Goal: Task Accomplishment & Management: Manage account settings

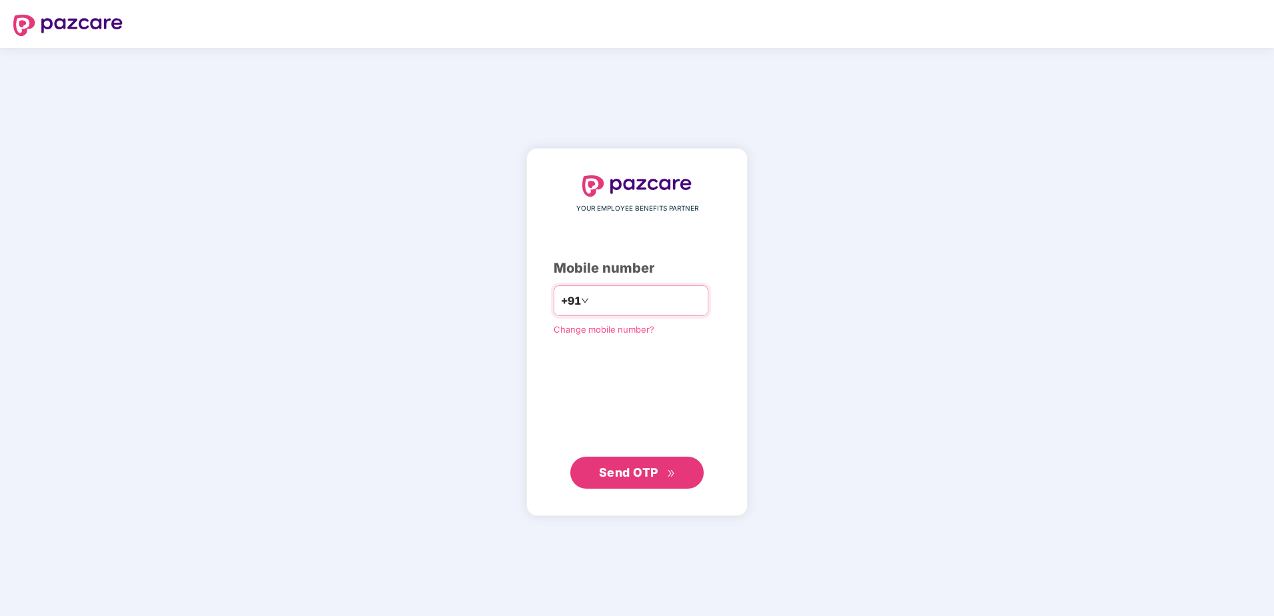
click at [606, 301] on input "number" at bounding box center [646, 300] width 109 height 21
type input "**********"
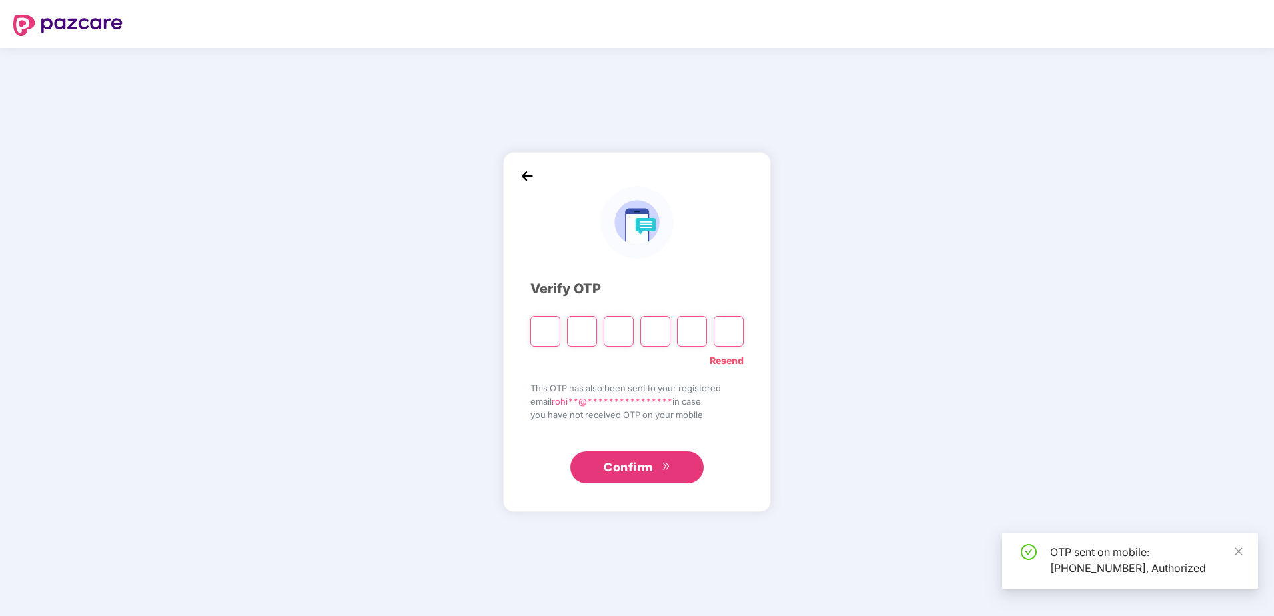
type input "*"
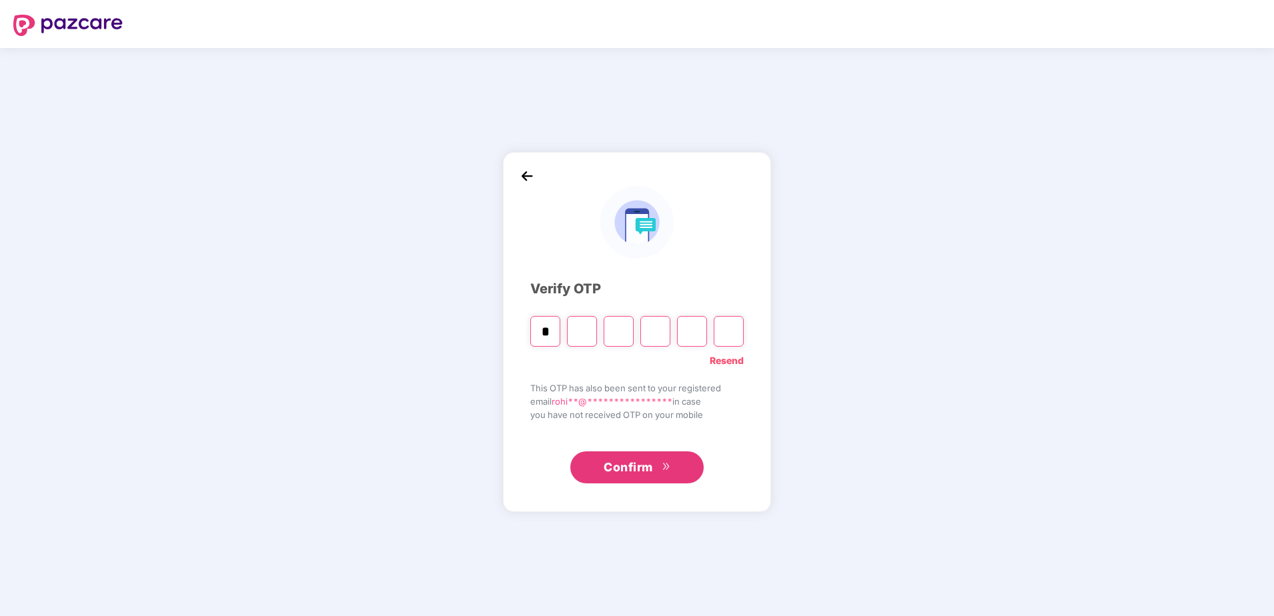
type input "*"
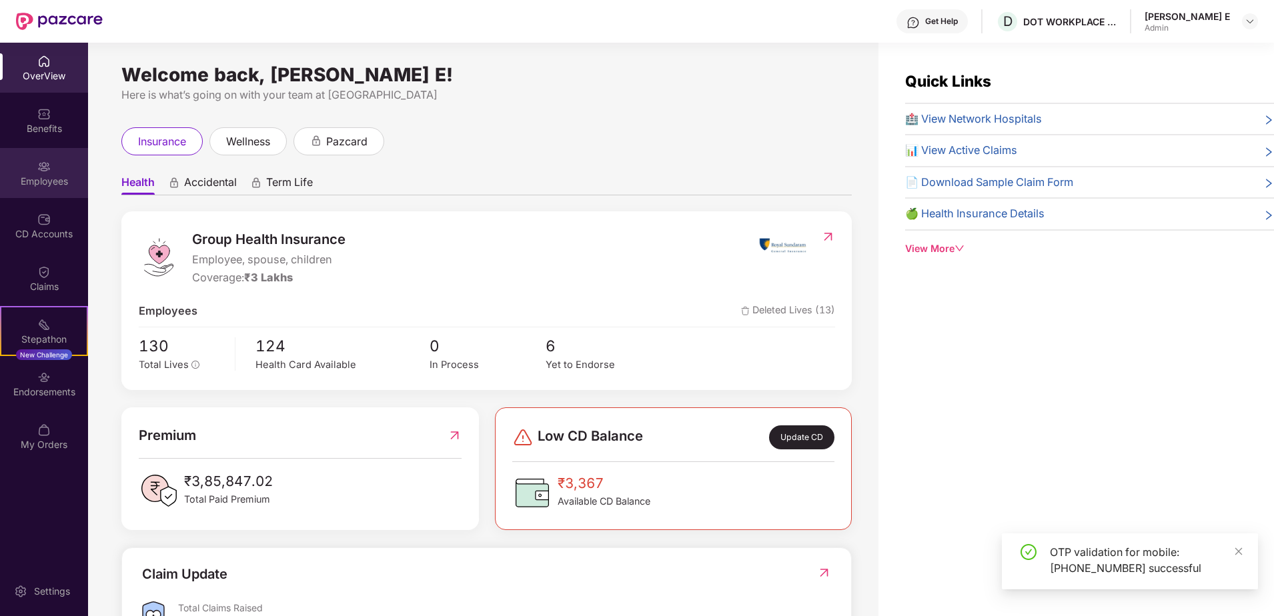
click at [49, 162] on img at bounding box center [43, 166] width 13 height 13
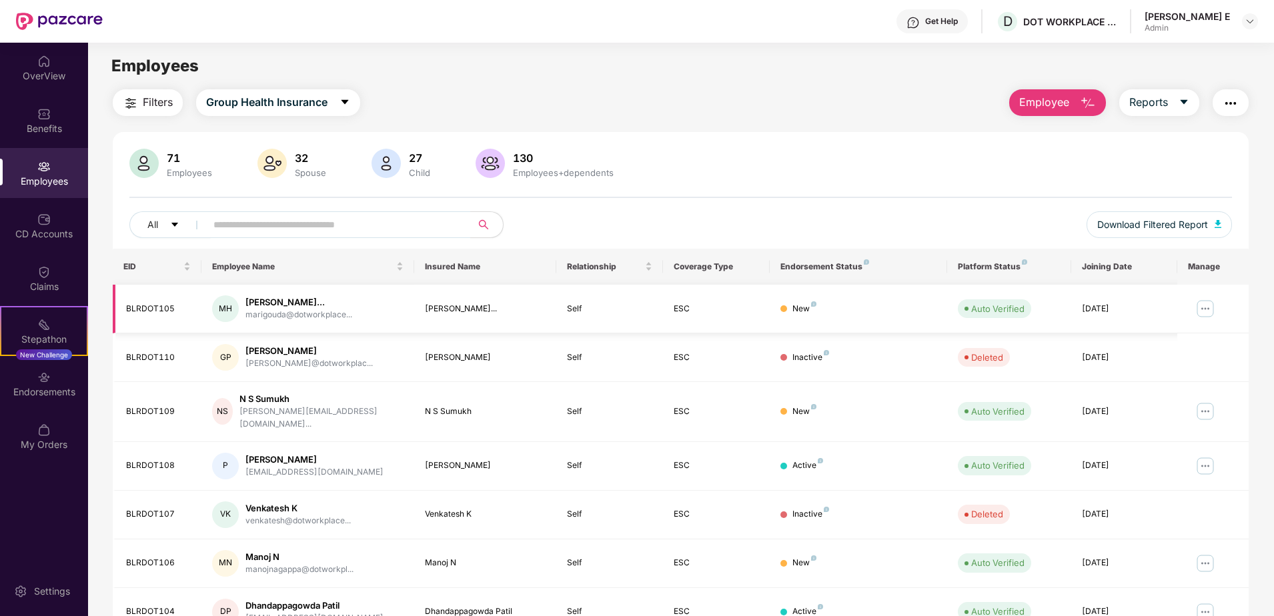
click at [1201, 300] on img at bounding box center [1205, 308] width 21 height 21
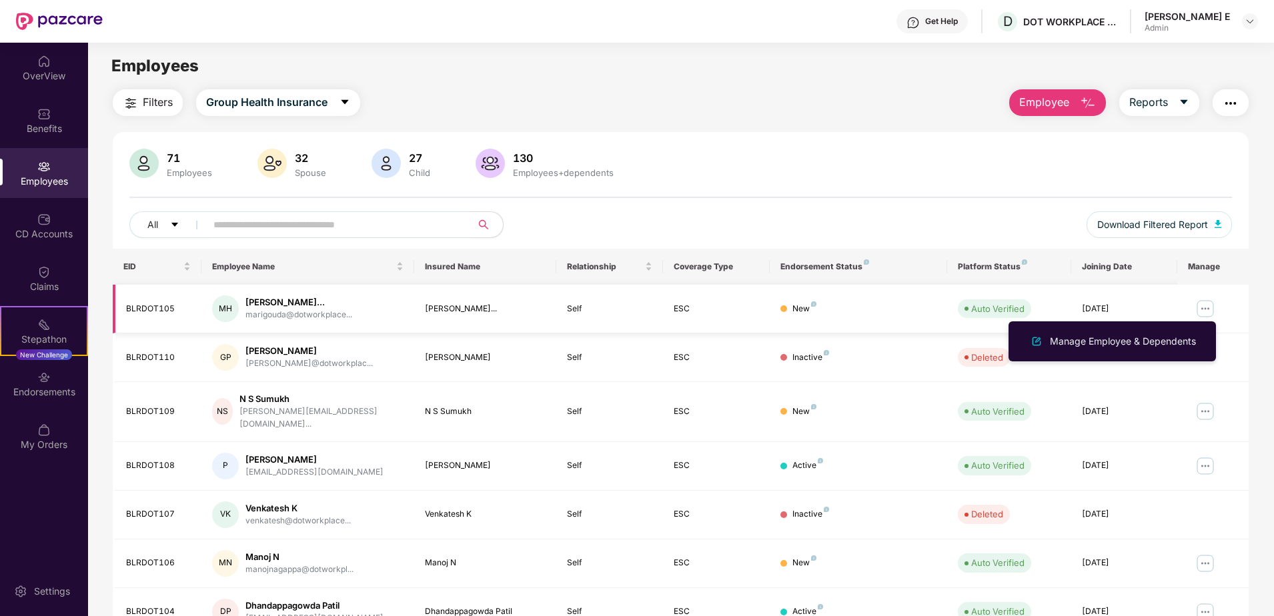
click at [1201, 300] on img at bounding box center [1205, 308] width 21 height 21
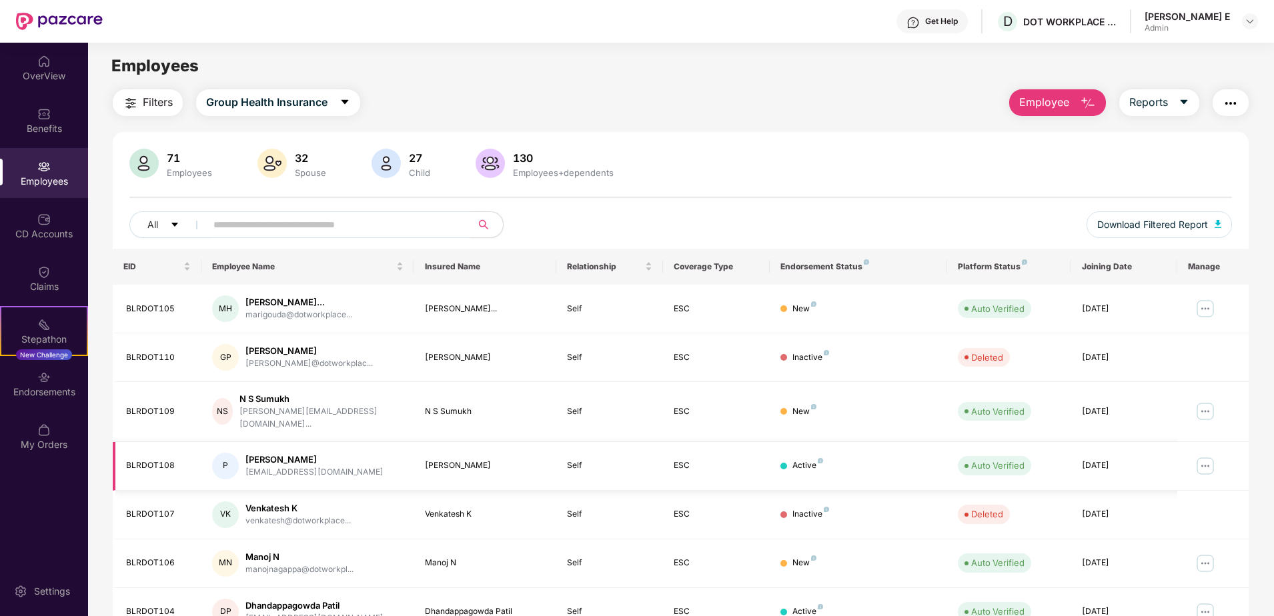
click at [1207, 456] on img at bounding box center [1205, 466] width 21 height 21
click at [1209, 406] on img at bounding box center [1205, 411] width 21 height 21
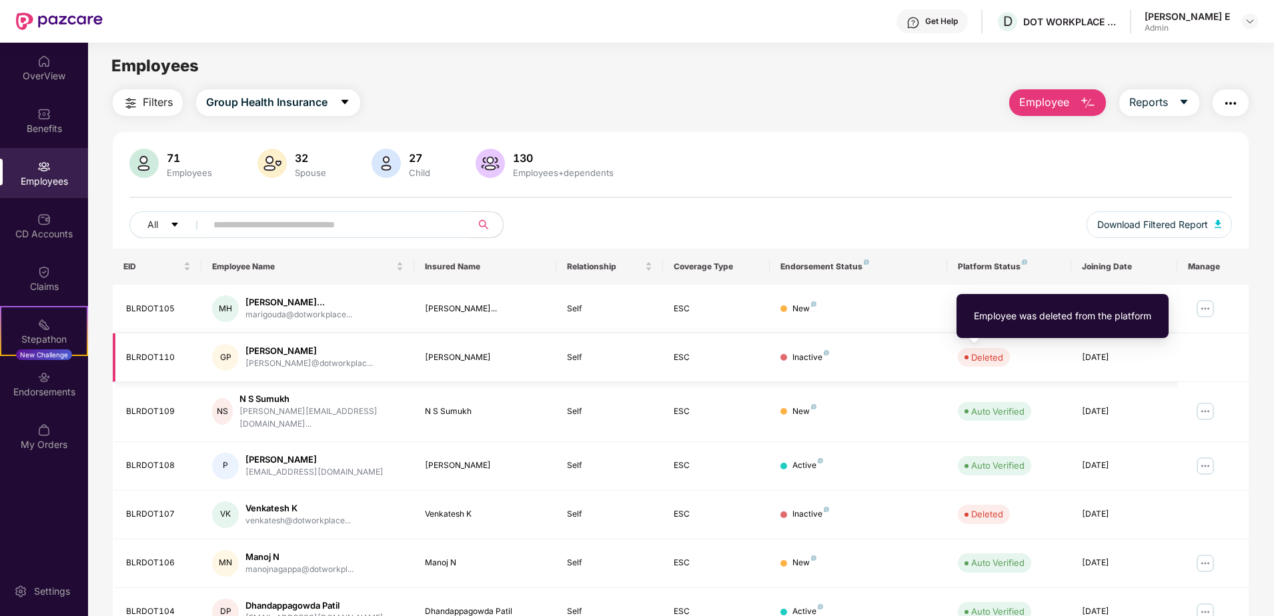
click at [992, 351] on div "Deleted" at bounding box center [987, 357] width 32 height 13
click at [1057, 322] on div "Employee was deleted from the platform" at bounding box center [1062, 316] width 177 height 15
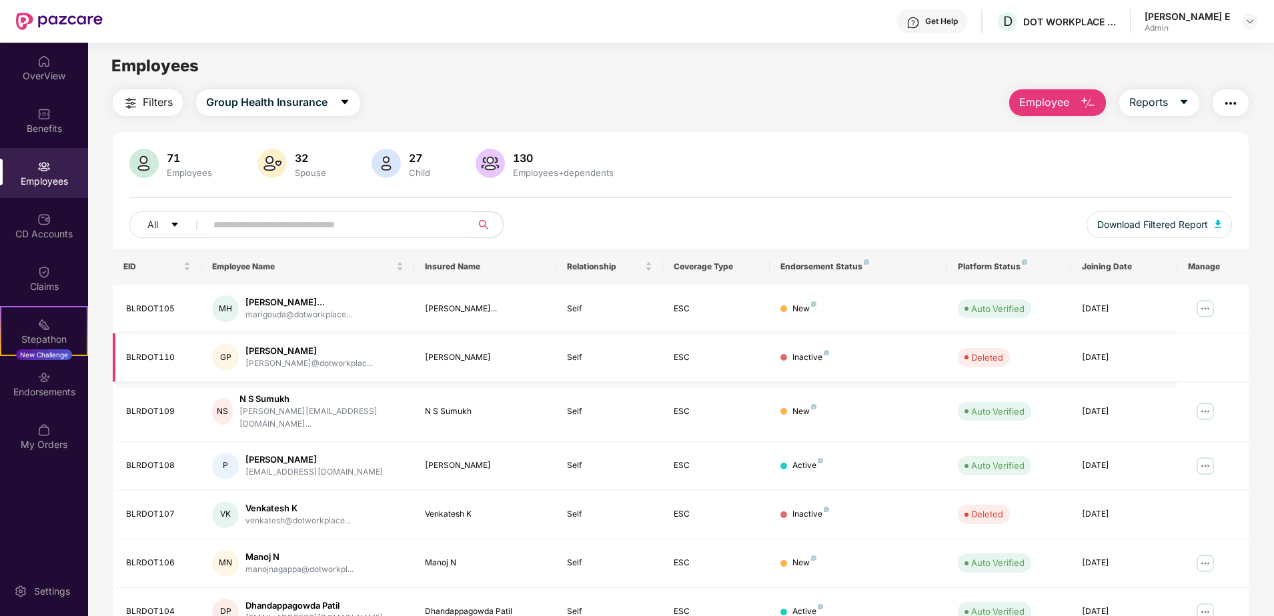
click at [1167, 363] on td "[DATE]" at bounding box center [1124, 357] width 107 height 49
click at [1211, 300] on img at bounding box center [1205, 308] width 21 height 21
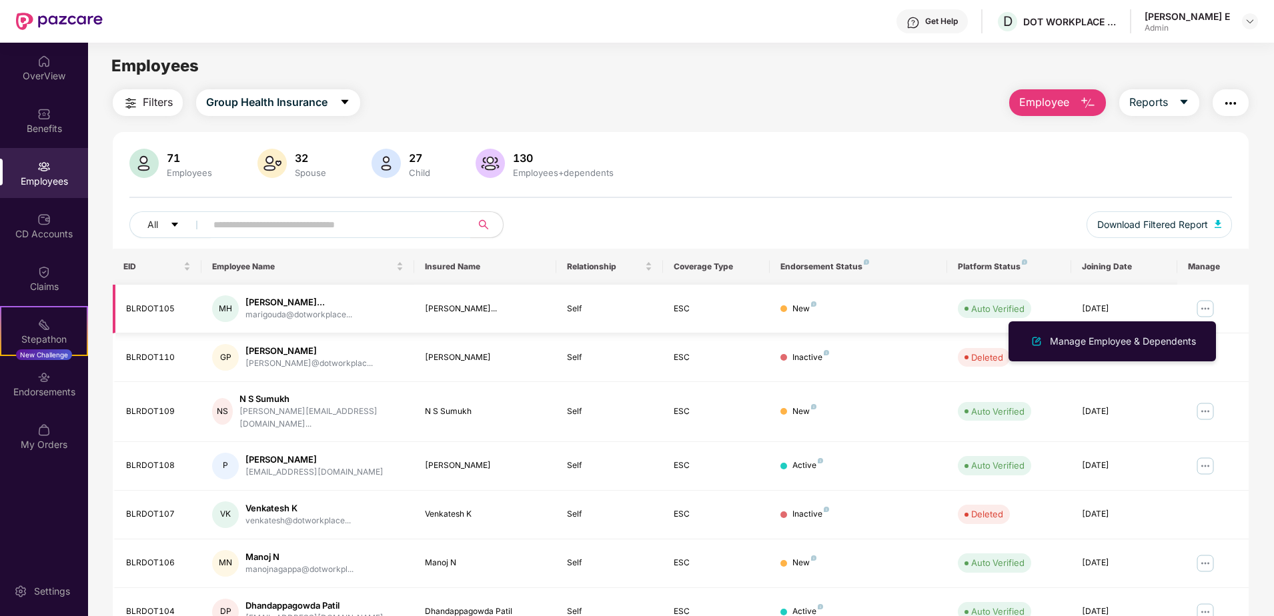
click at [1211, 300] on img at bounding box center [1205, 308] width 21 height 21
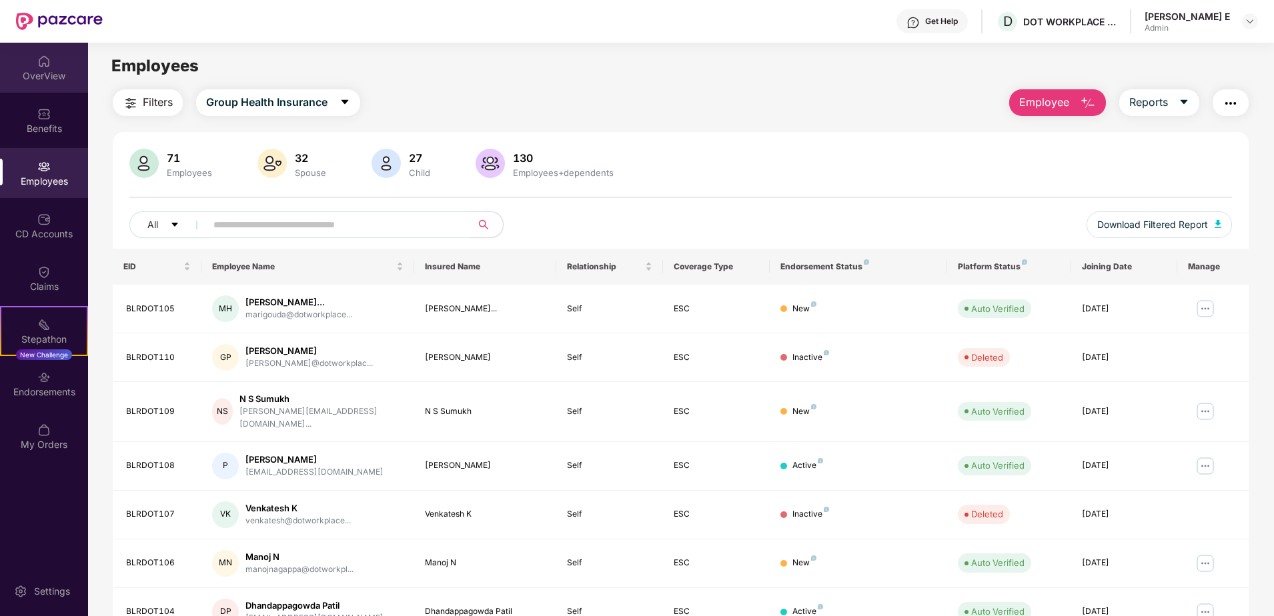
click at [31, 68] on div "OverView" at bounding box center [44, 68] width 88 height 50
